Goal: Task Accomplishment & Management: Complete application form

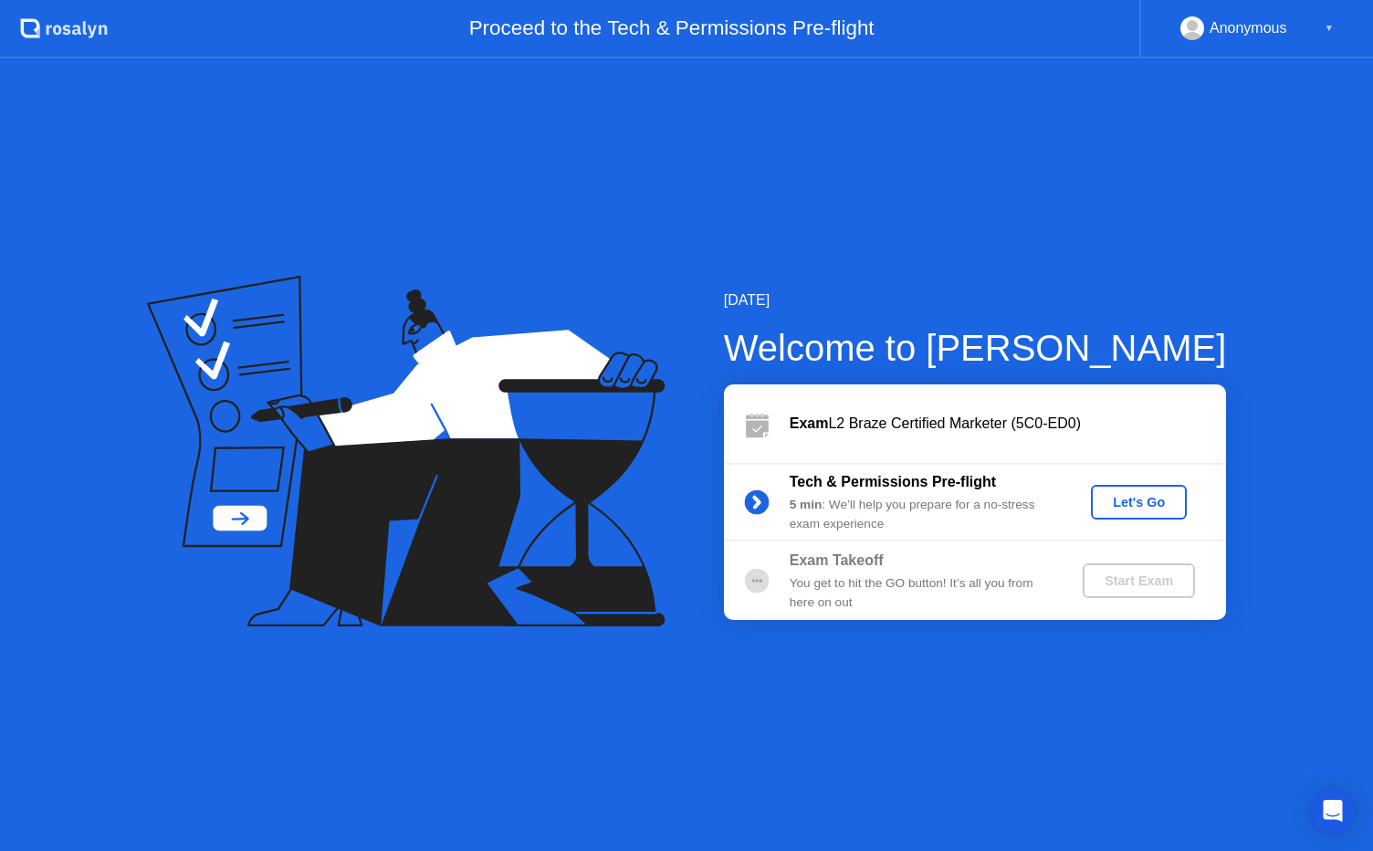
click at [1132, 499] on div "Let's Go" at bounding box center [1139, 502] width 81 height 15
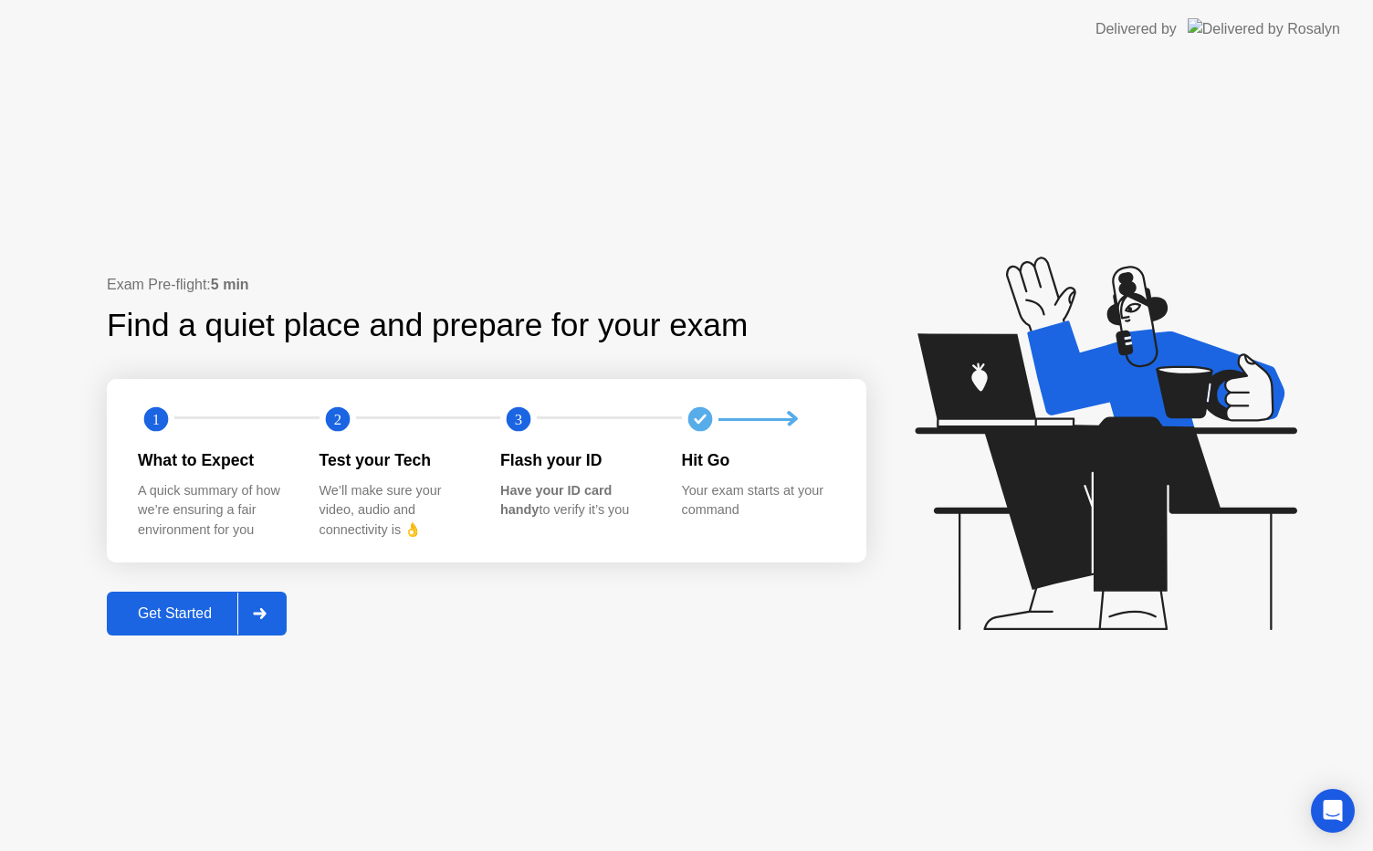
click at [182, 605] on div "Get Started" at bounding box center [174, 613] width 125 height 16
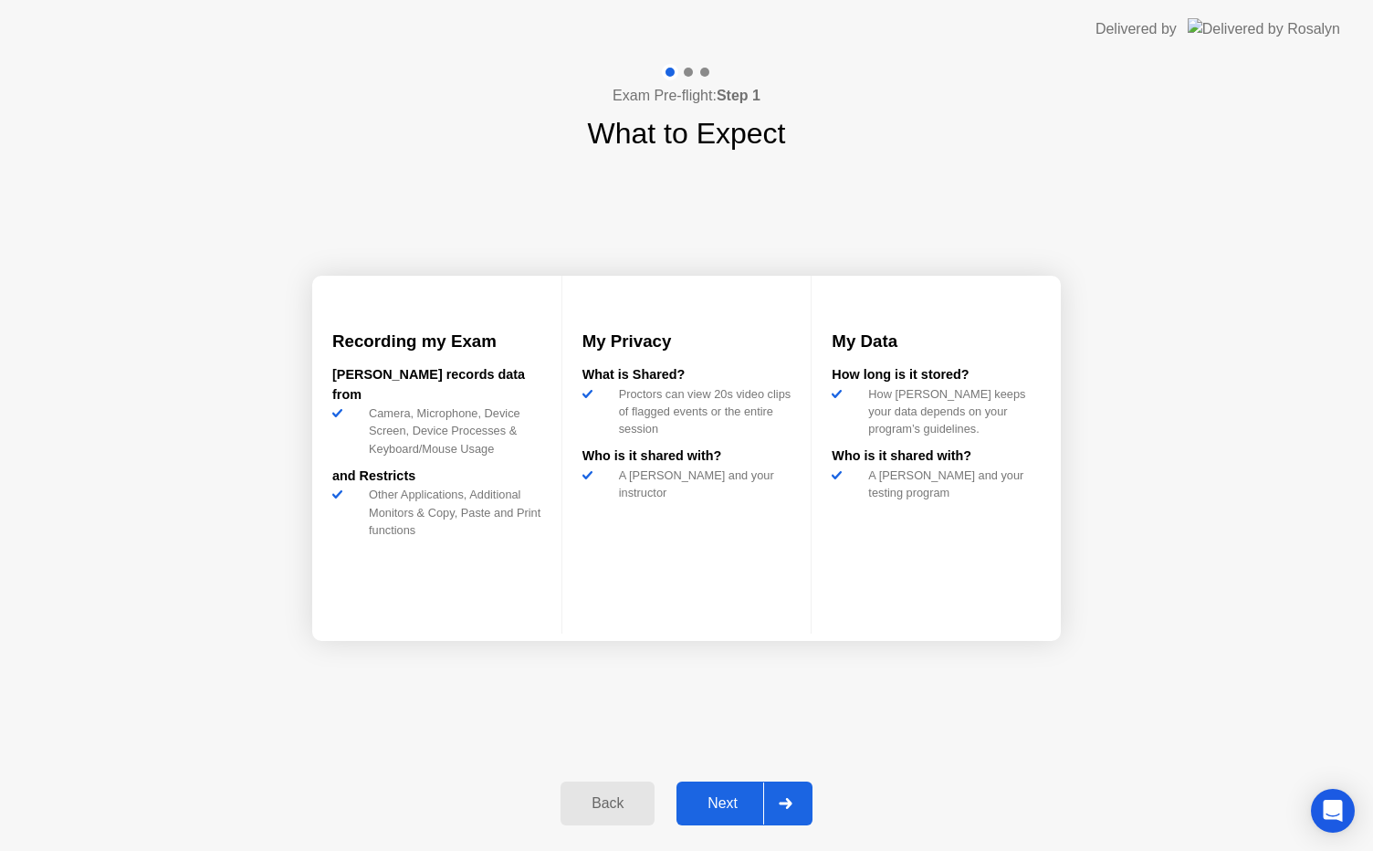
click at [729, 799] on div "Next" at bounding box center [722, 803] width 81 height 16
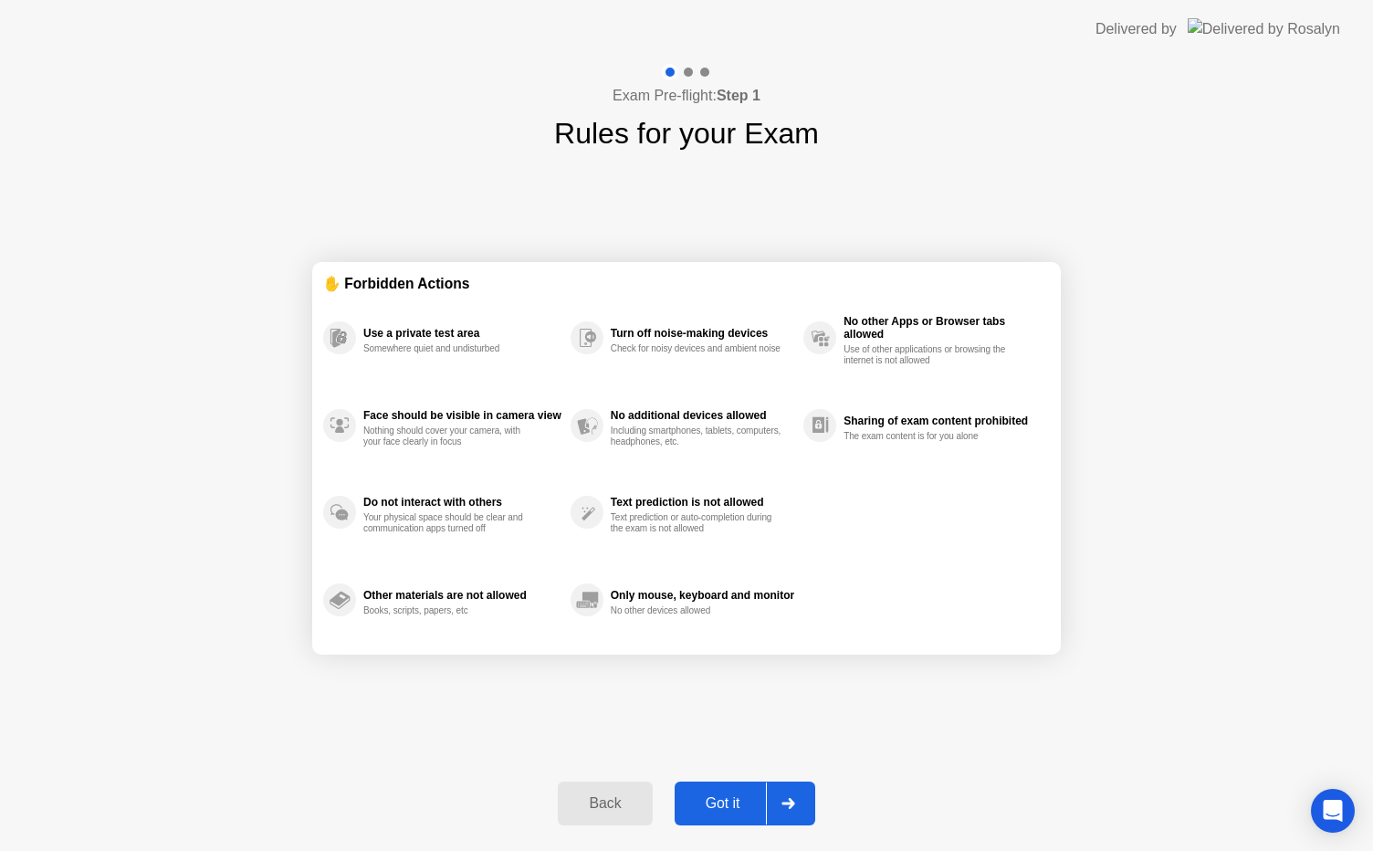
click at [729, 799] on div "Got it" at bounding box center [723, 803] width 86 height 16
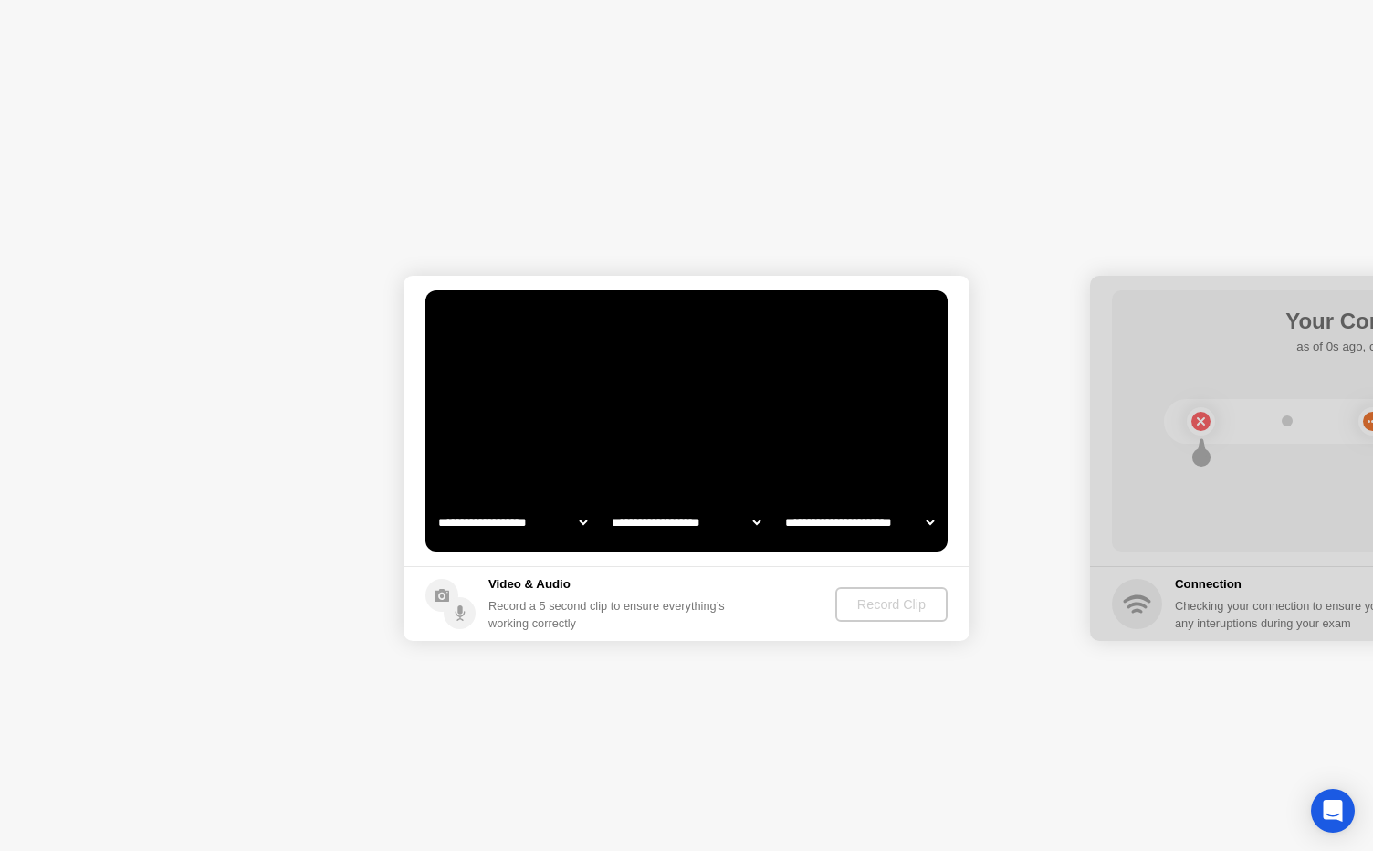
select select "**********"
select select "*******"
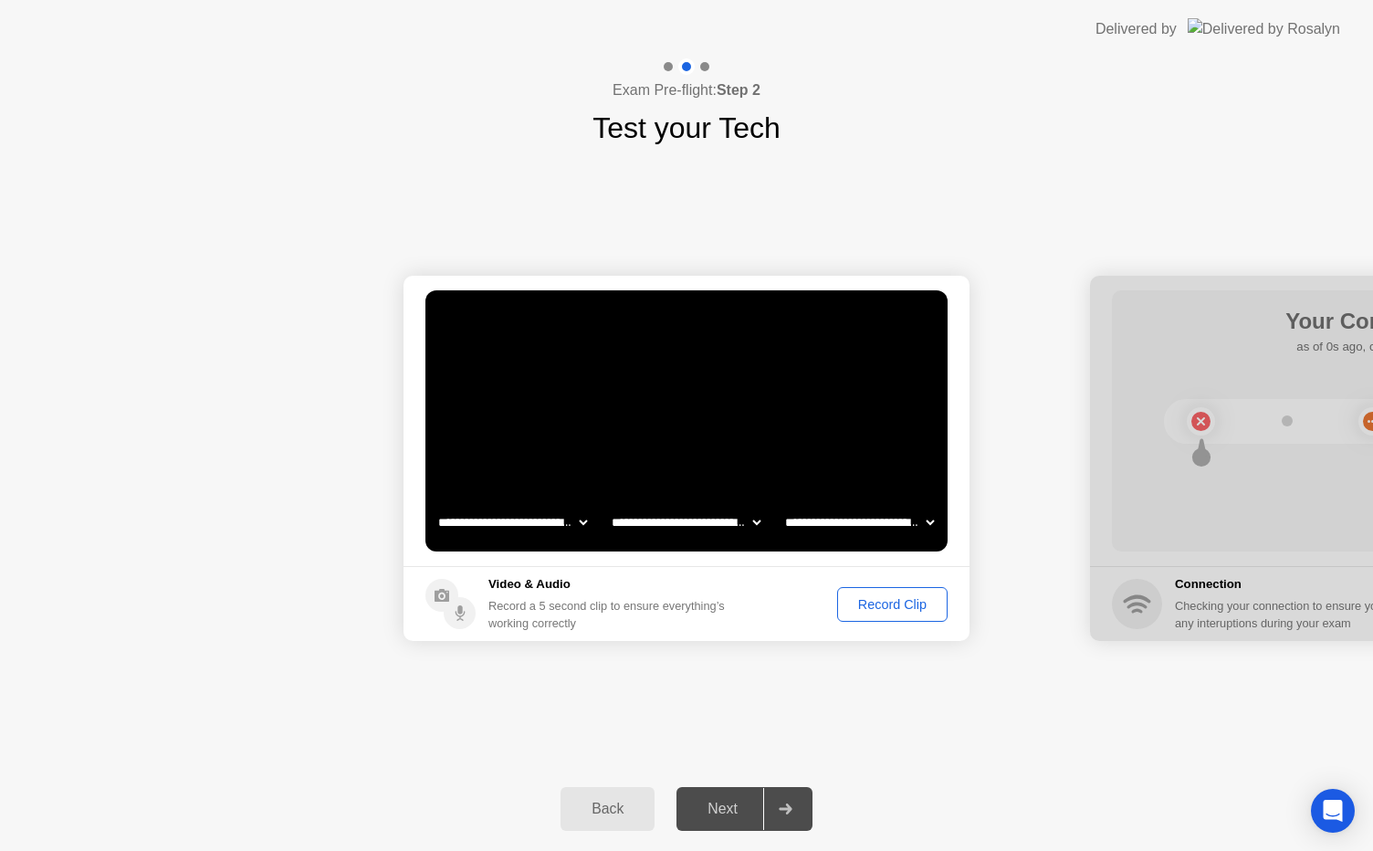
click at [914, 605] on div "Record Clip" at bounding box center [893, 604] width 98 height 15
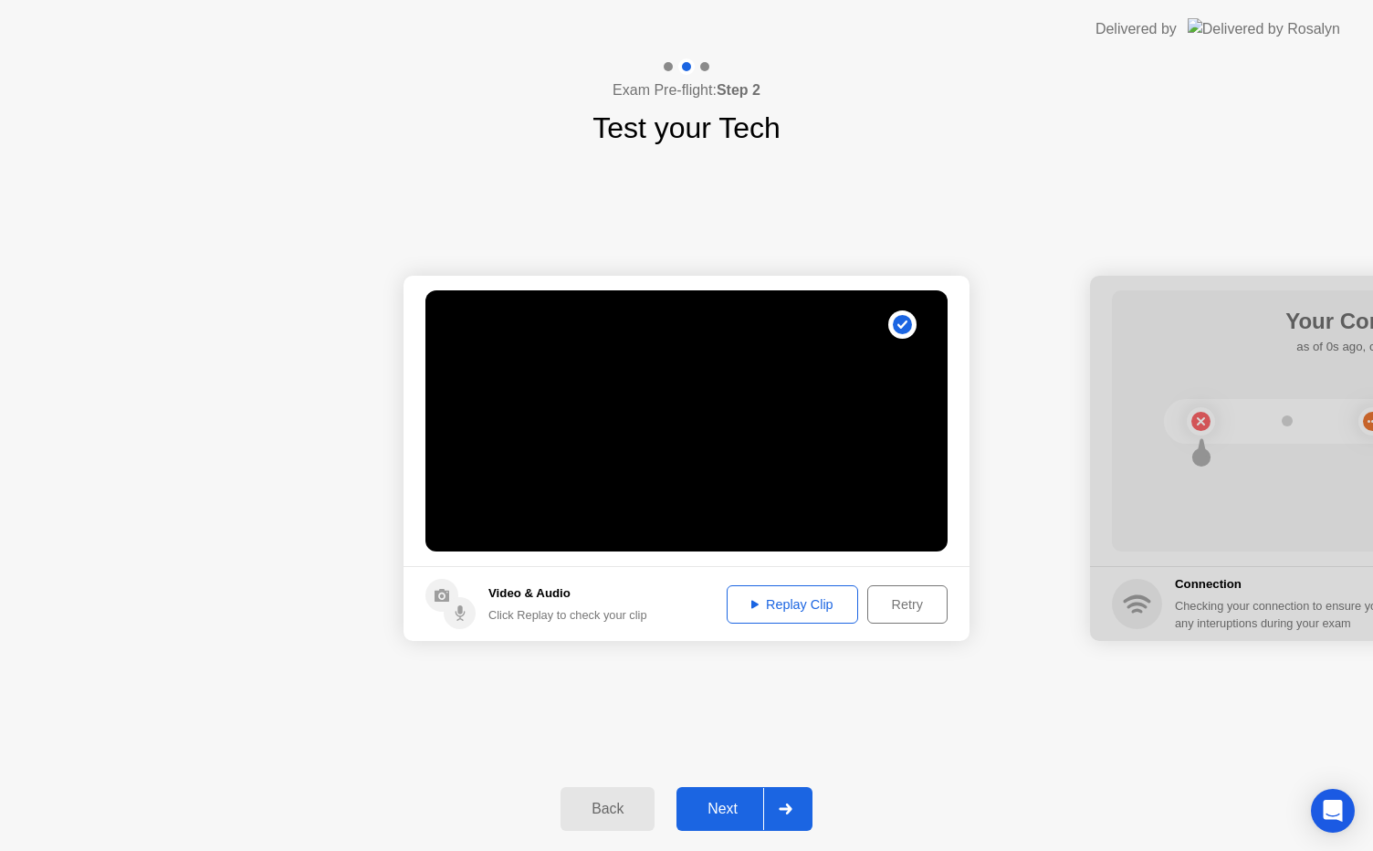
click at [730, 797] on button "Next" at bounding box center [745, 809] width 136 height 44
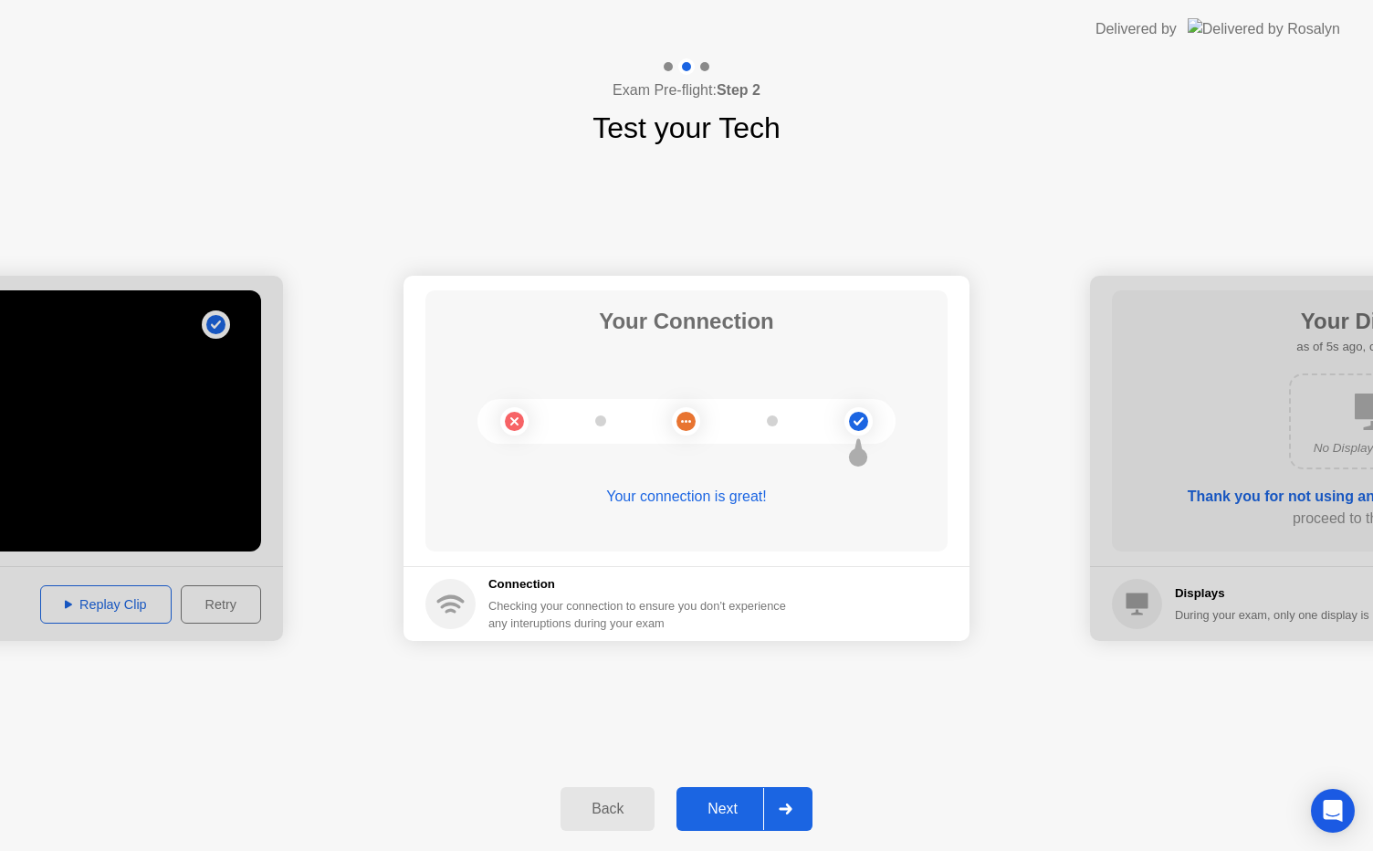
click at [716, 820] on button "Next" at bounding box center [745, 809] width 136 height 44
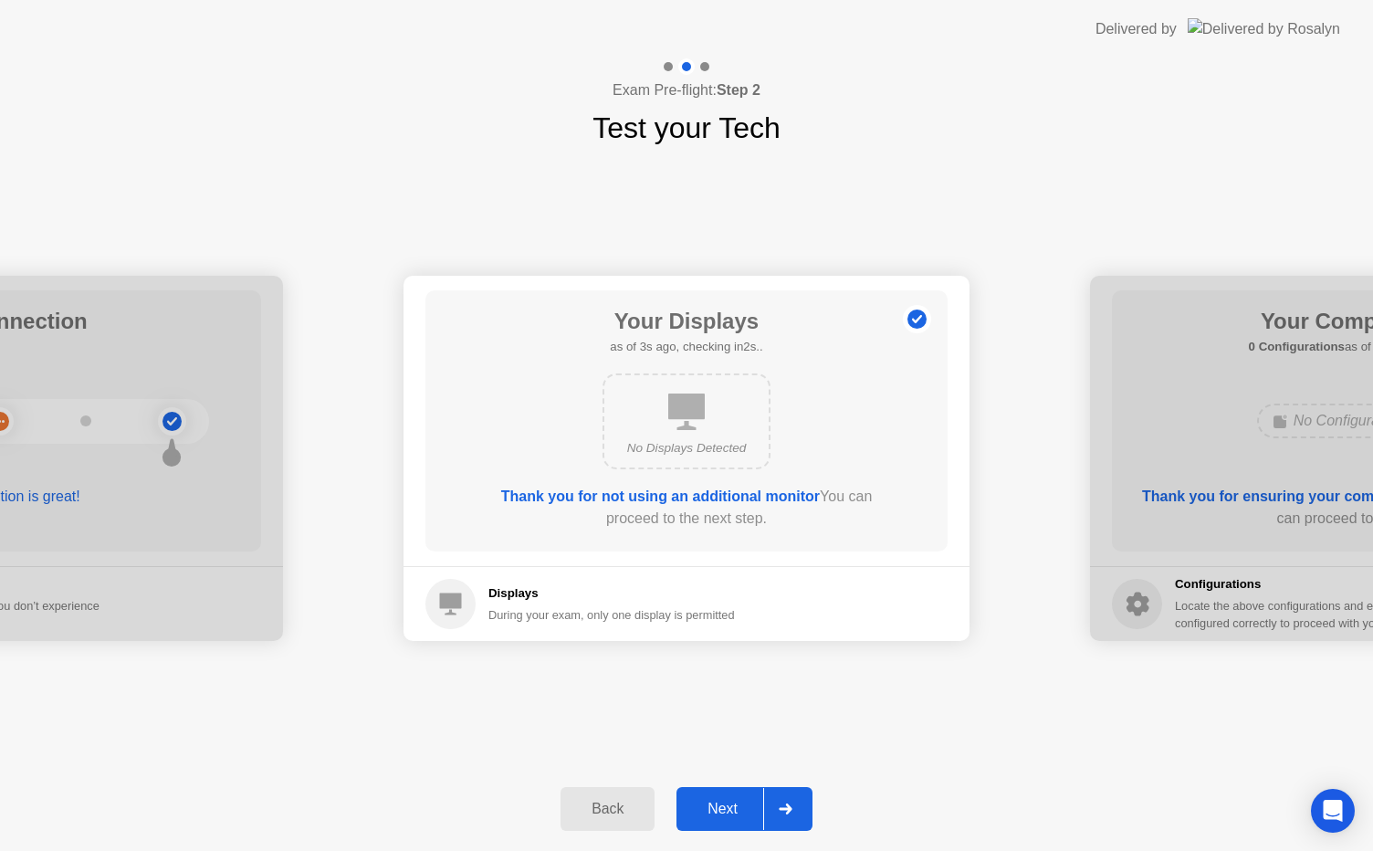
click at [720, 809] on div "Next" at bounding box center [722, 809] width 81 height 16
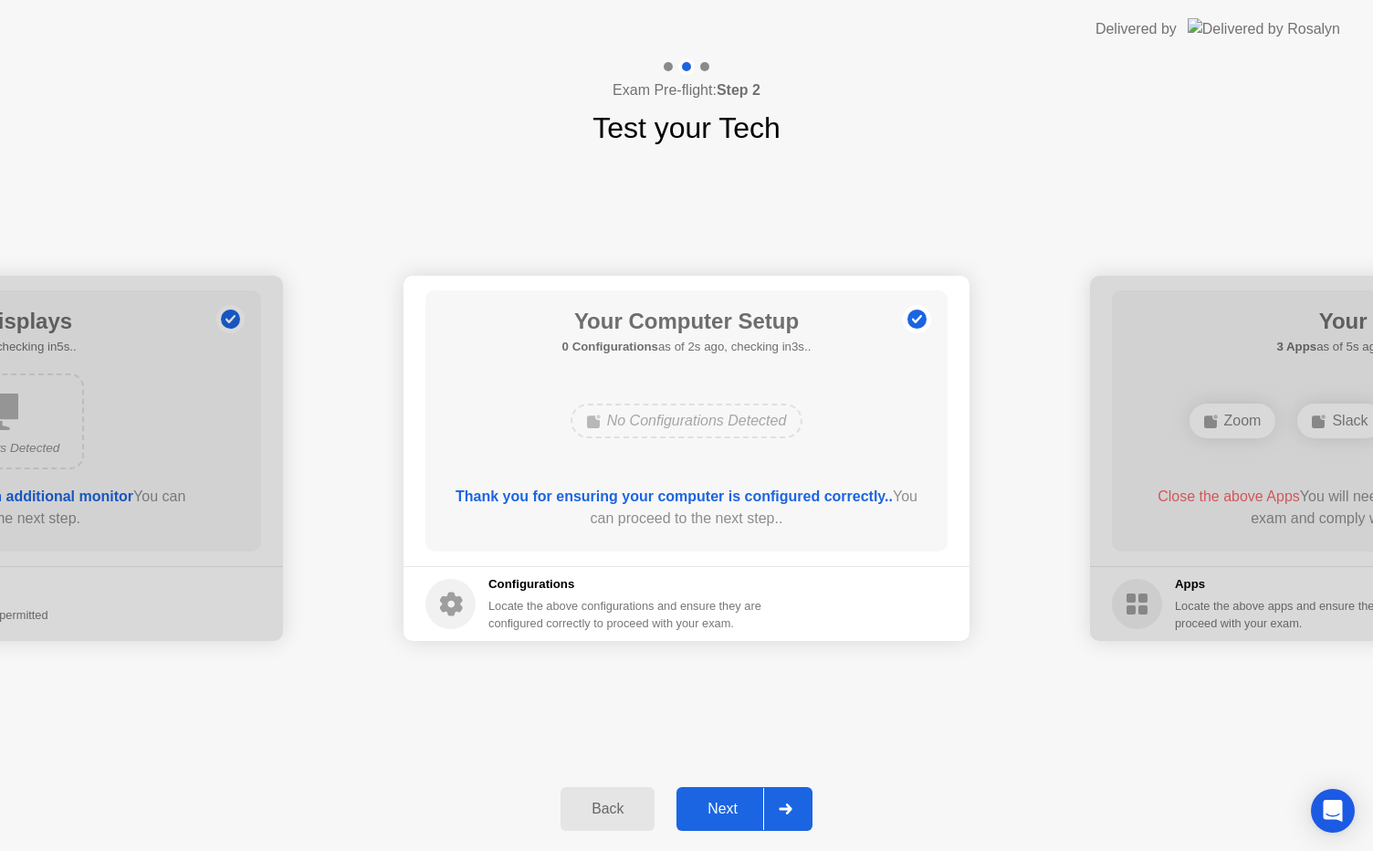
click at [720, 809] on div "Next" at bounding box center [722, 809] width 81 height 16
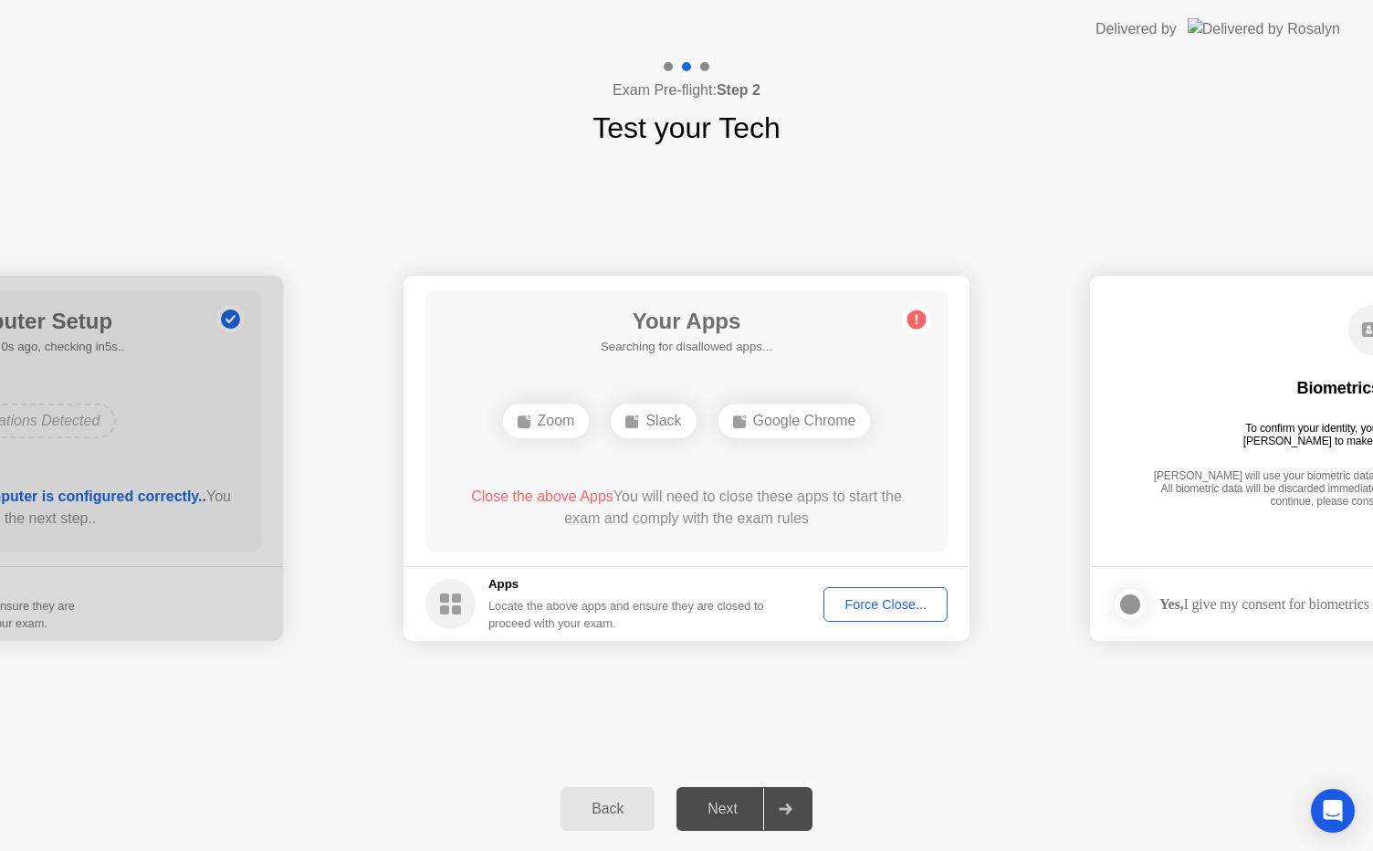
click at [895, 605] on div "Force Close..." at bounding box center [885, 604] width 111 height 15
click at [877, 609] on div "Force Close..." at bounding box center [885, 604] width 111 height 15
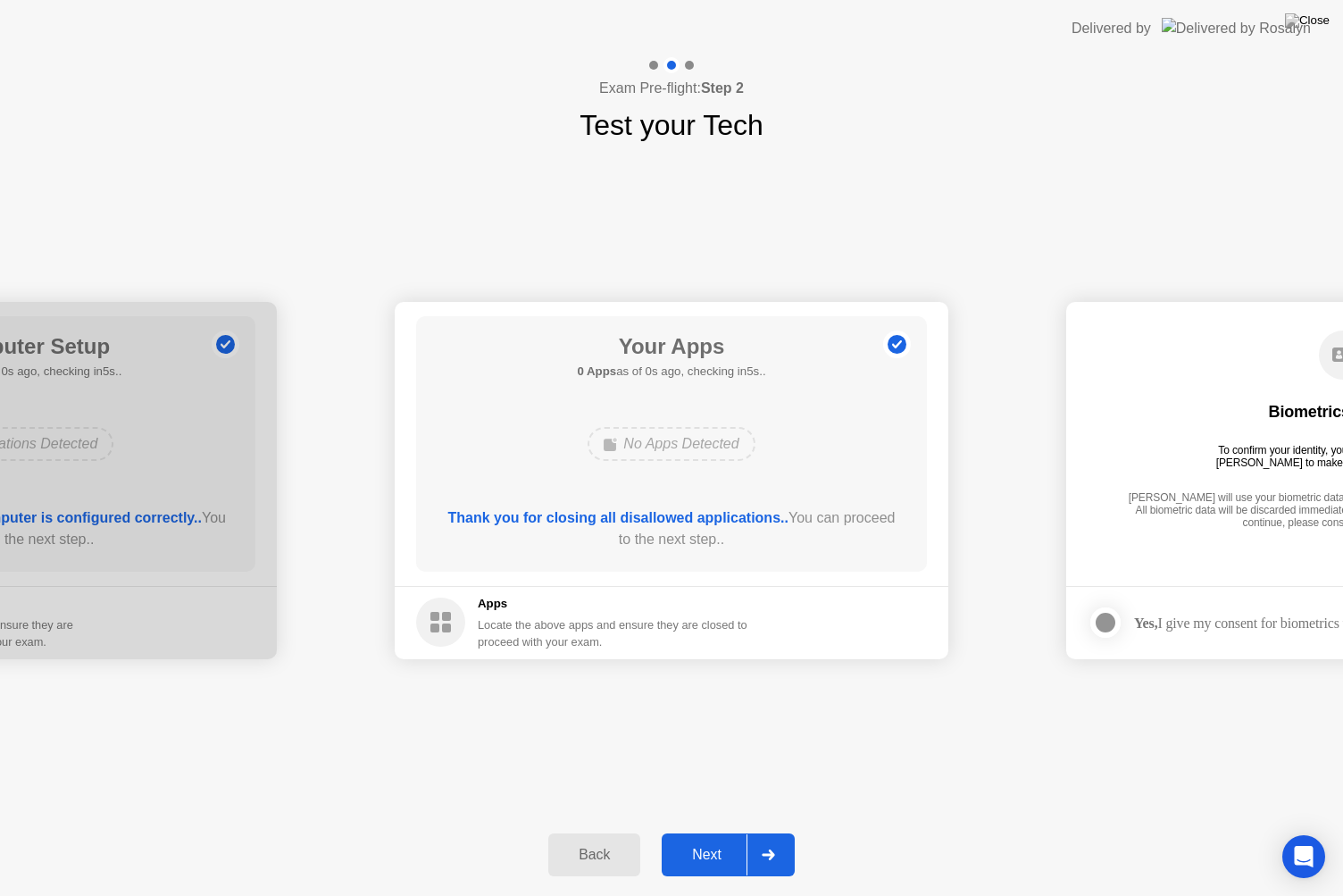
click at [713, 431] on div "No Apps Detected" at bounding box center [671, 443] width 167 height 34
click at [700, 831] on button "Next" at bounding box center [729, 855] width 133 height 43
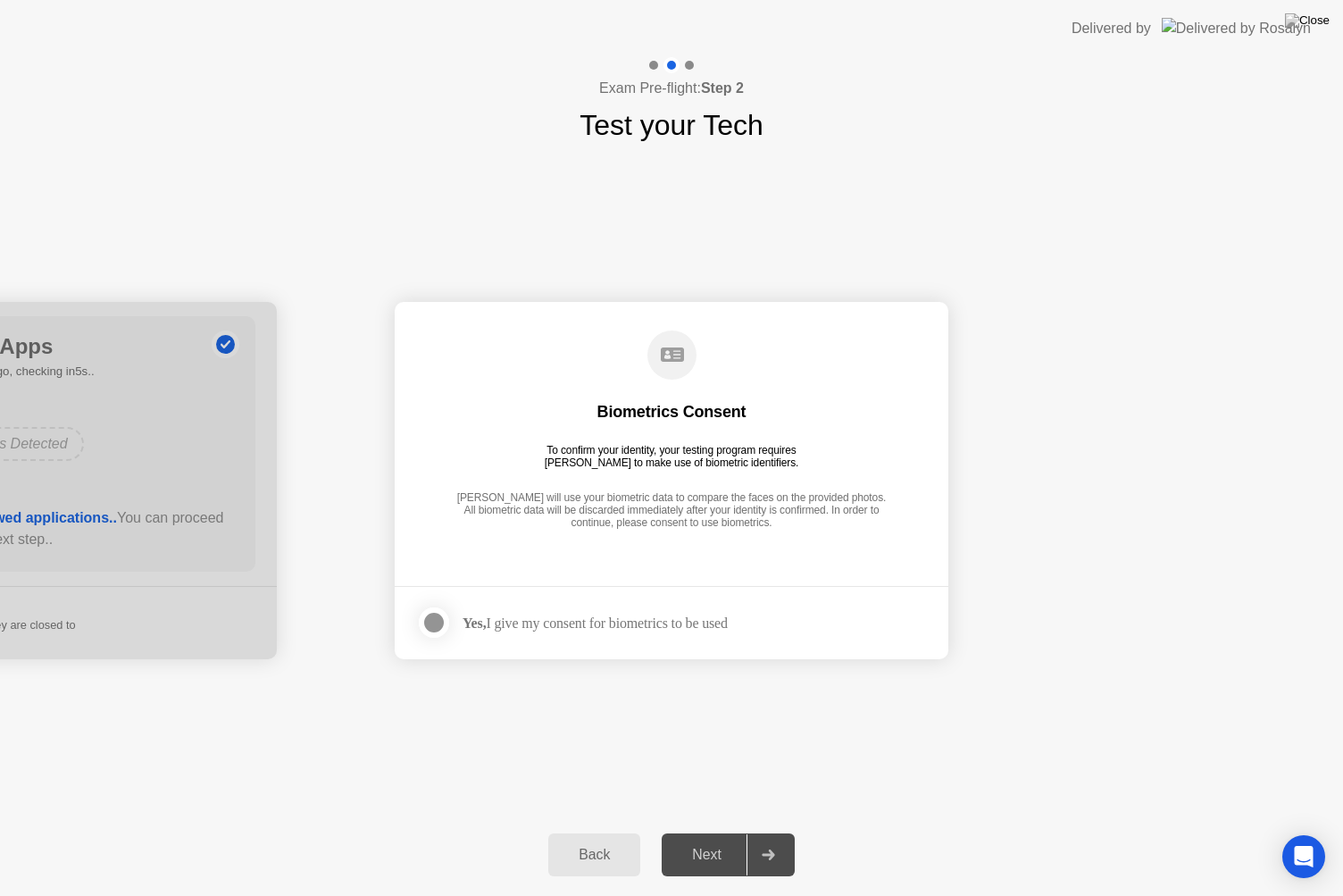
click at [703, 831] on div "Next" at bounding box center [706, 855] width 79 height 16
click at [478, 616] on strong "Yes," at bounding box center [474, 623] width 23 height 16
click at [424, 622] on div at bounding box center [434, 623] width 22 height 22
click at [704, 831] on div "Next" at bounding box center [706, 855] width 79 height 16
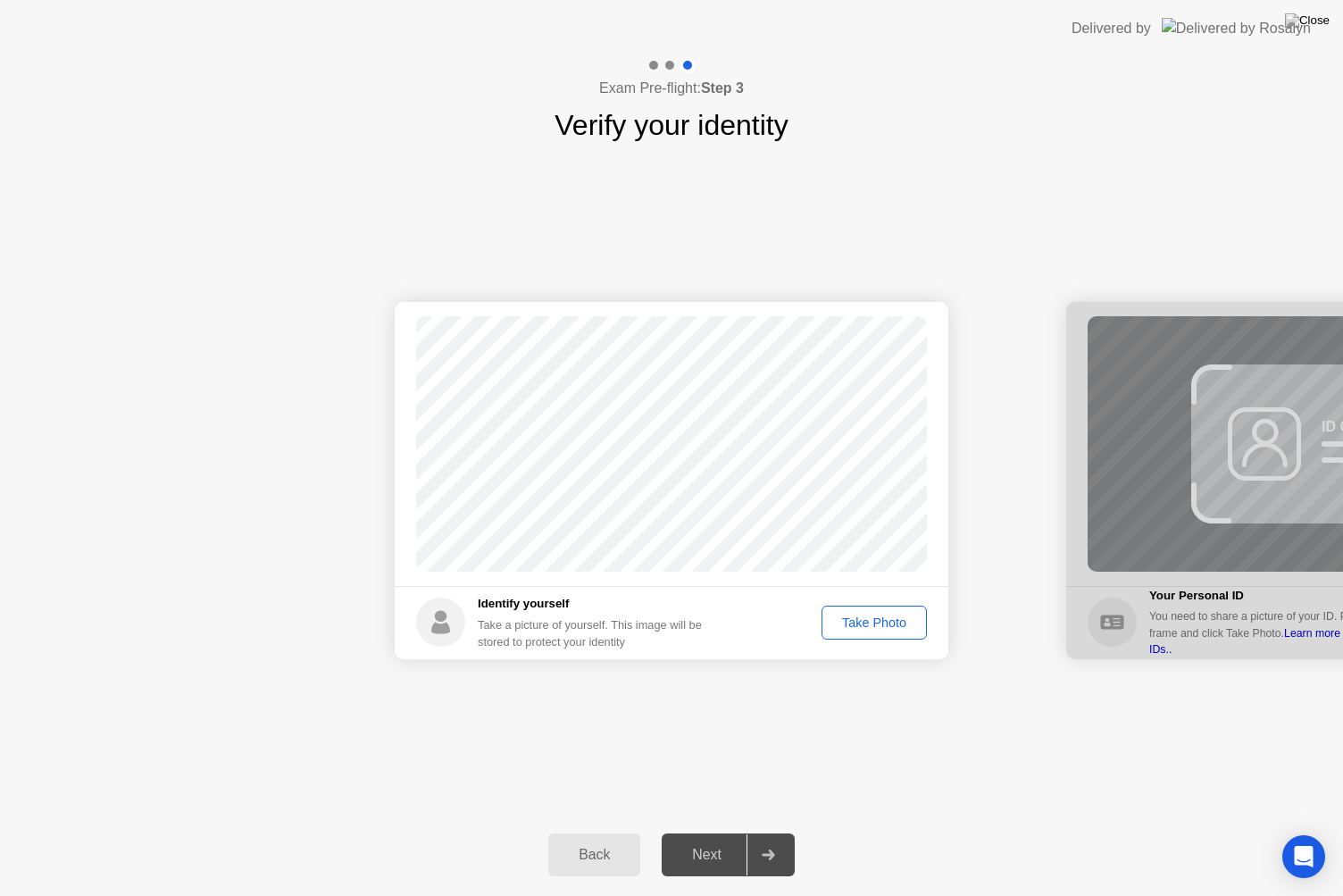
click at [882, 615] on div "Take Photo" at bounding box center [874, 622] width 93 height 15
click at [702, 831] on div "Next" at bounding box center [706, 855] width 79 height 16
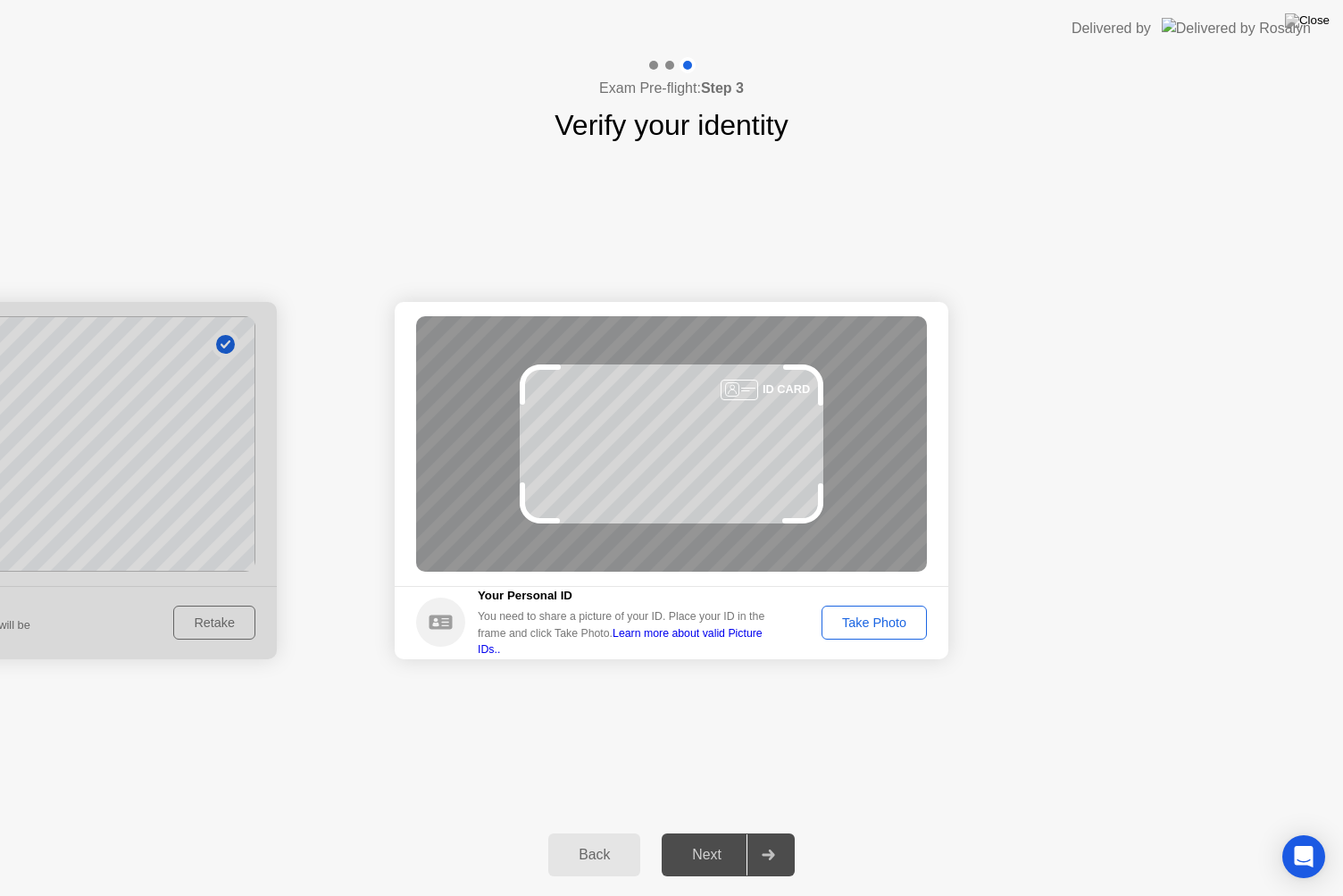
click at [964, 727] on div "Success Photo is correctly taken Identify yourself Take a picture of yourself. …" at bounding box center [671, 480] width 1343 height 667
click at [885, 623] on div "Take Photo" at bounding box center [874, 622] width 93 height 15
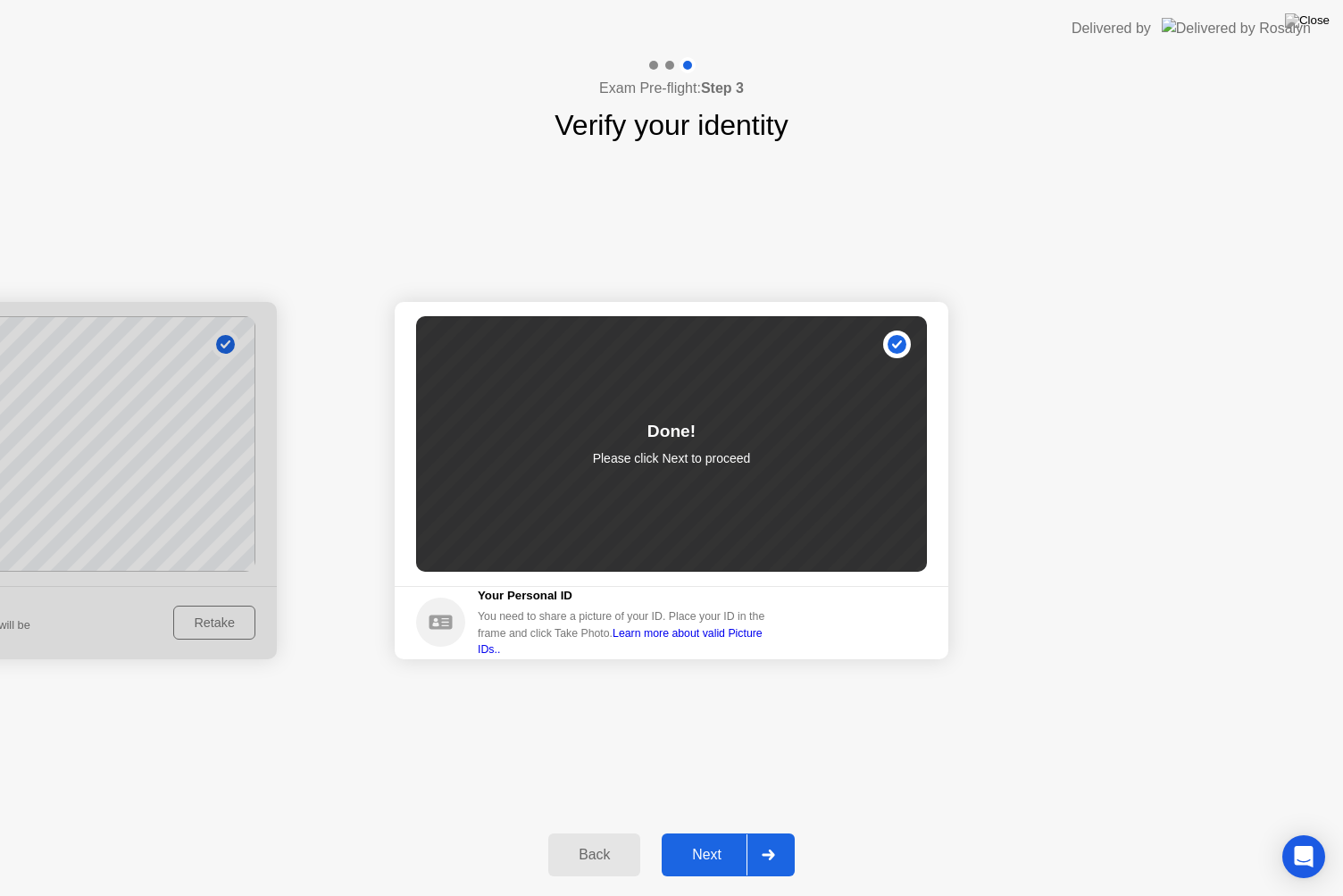
click at [718, 831] on div "Next" at bounding box center [706, 855] width 79 height 16
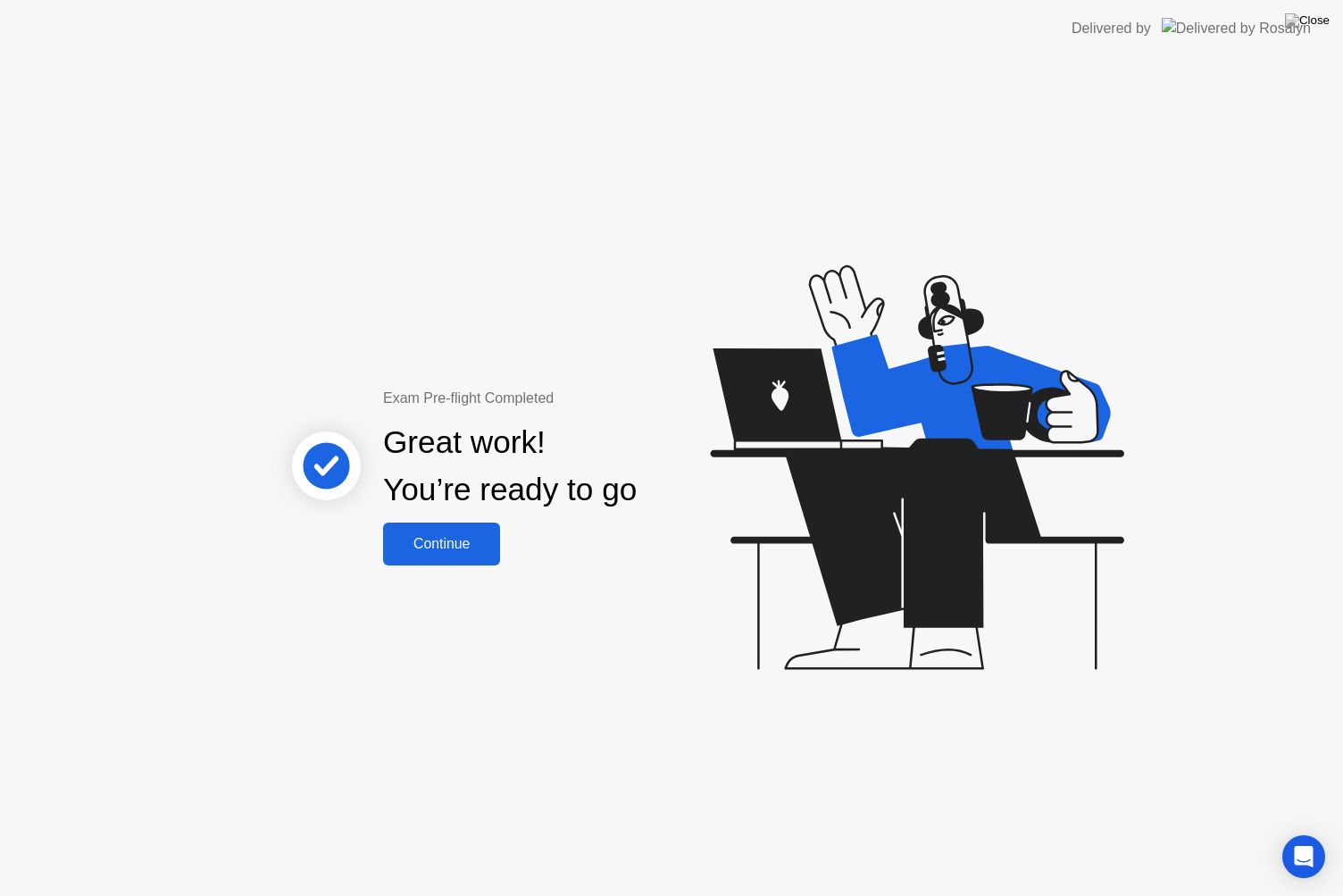
click at [472, 548] on div "Continue" at bounding box center [441, 544] width 107 height 16
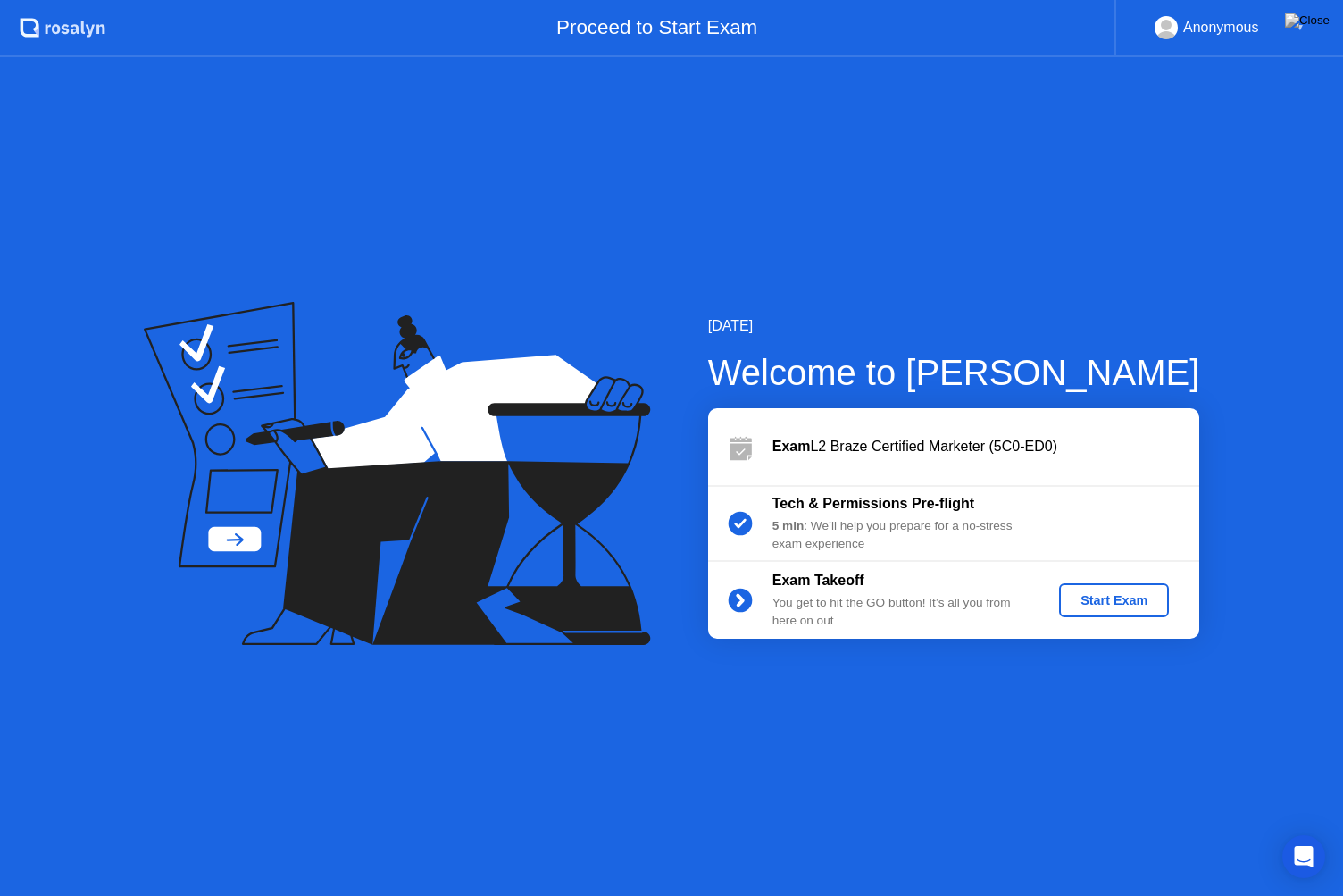
click at [1121, 595] on div "Start Exam" at bounding box center [1114, 600] width 96 height 15
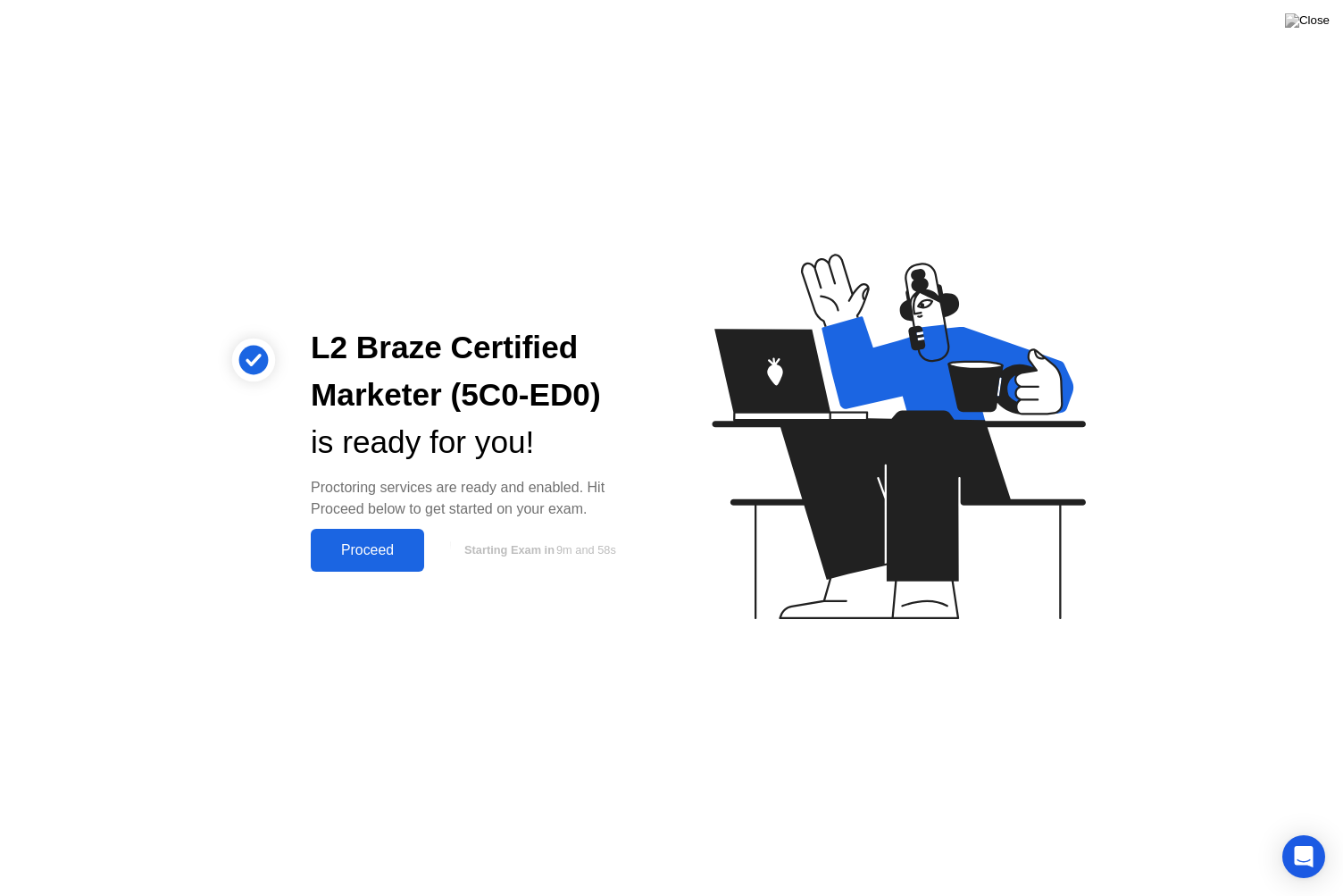
click at [387, 559] on div "Proceed" at bounding box center [367, 550] width 103 height 16
